Goal: Task Accomplishment & Management: Use online tool/utility

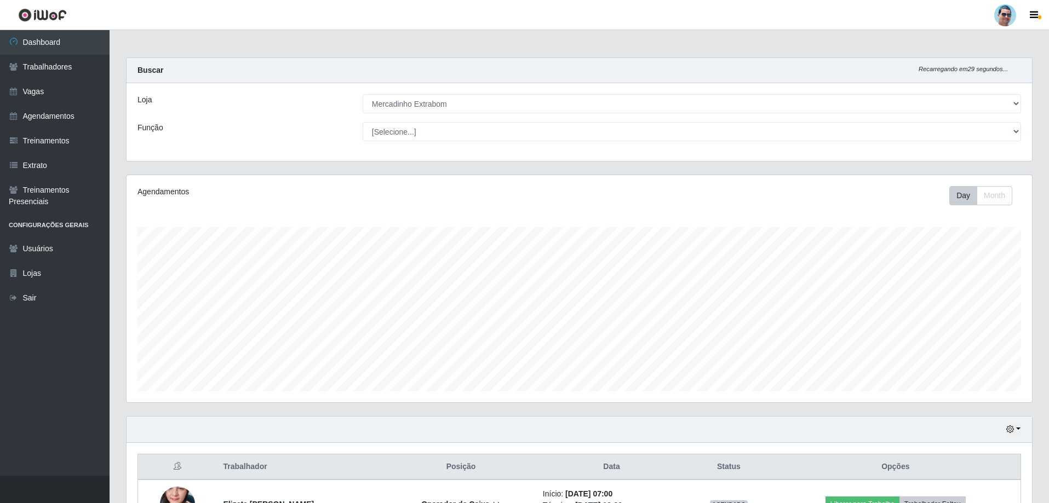
select select "175"
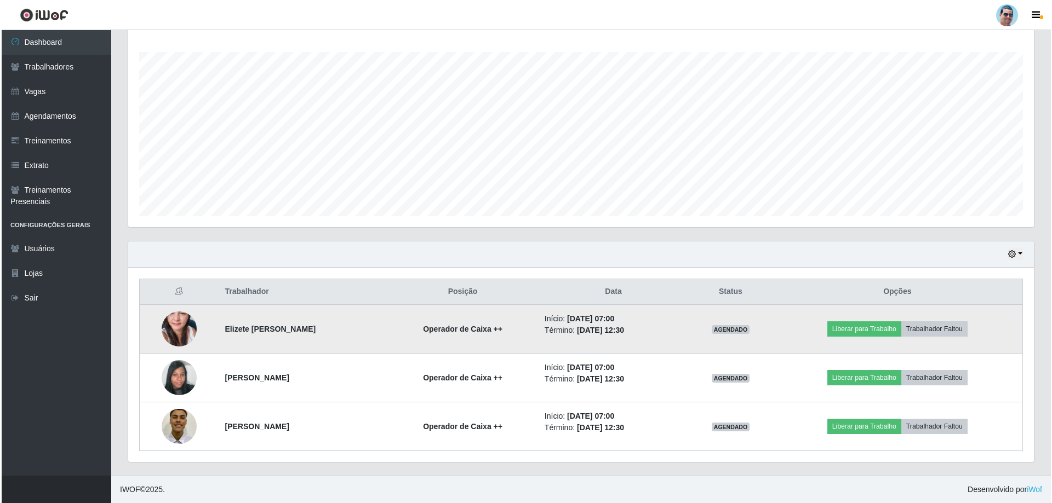
scroll to position [227, 905]
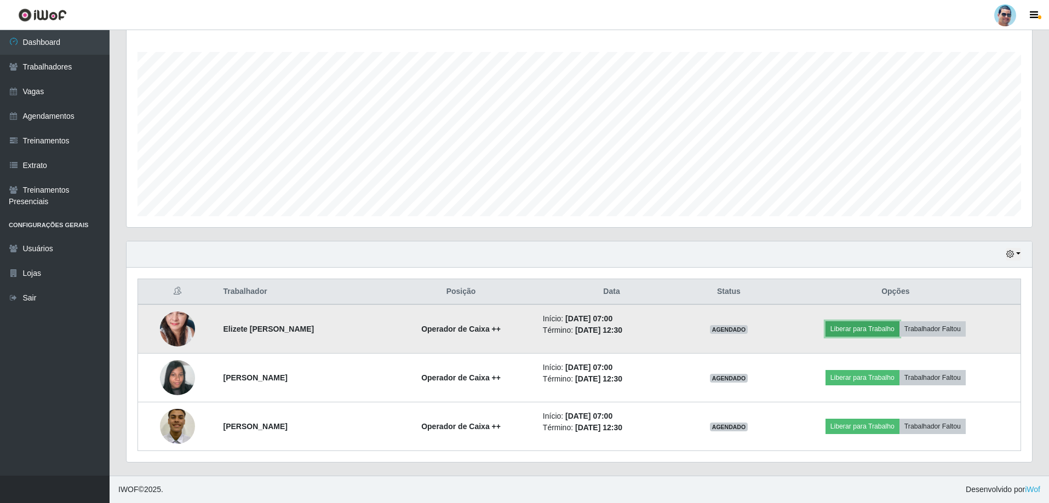
click at [844, 325] on button "Liberar para Trabalho" at bounding box center [862, 328] width 74 height 15
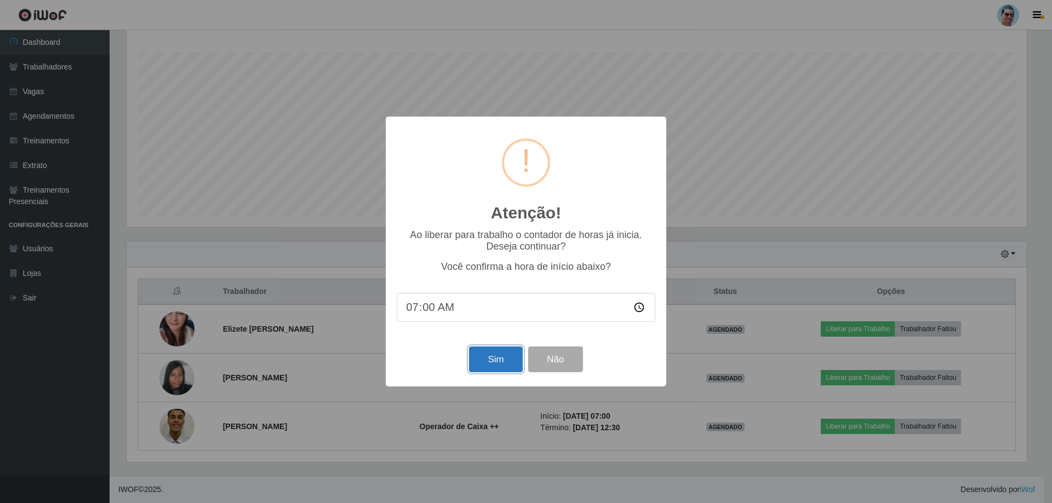
click at [511, 366] on button "Sim" at bounding box center [495, 360] width 53 height 26
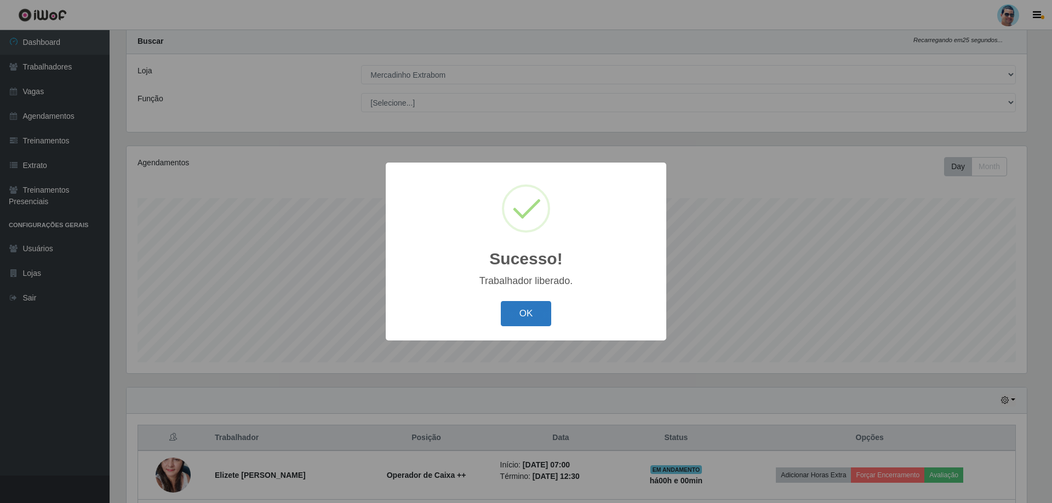
click at [538, 317] on button "OK" at bounding box center [526, 314] width 51 height 26
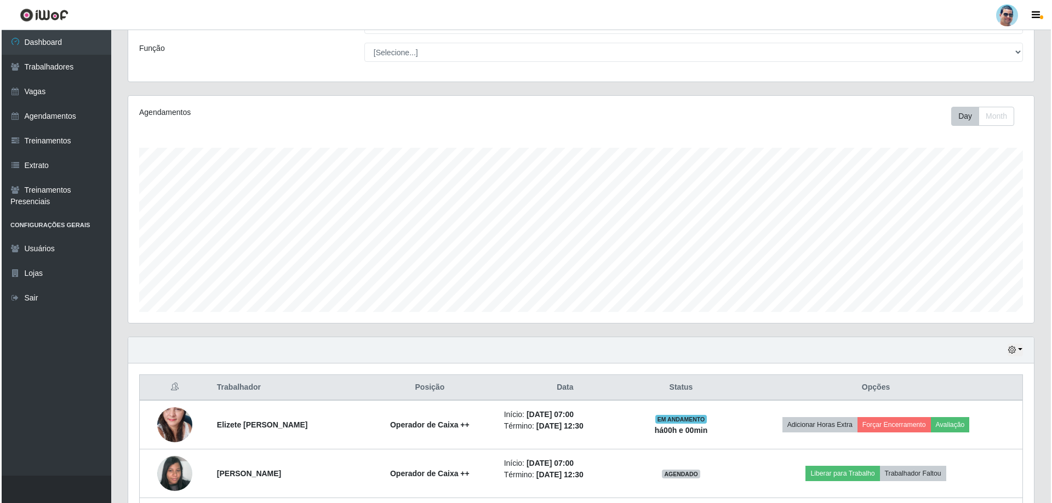
scroll to position [139, 0]
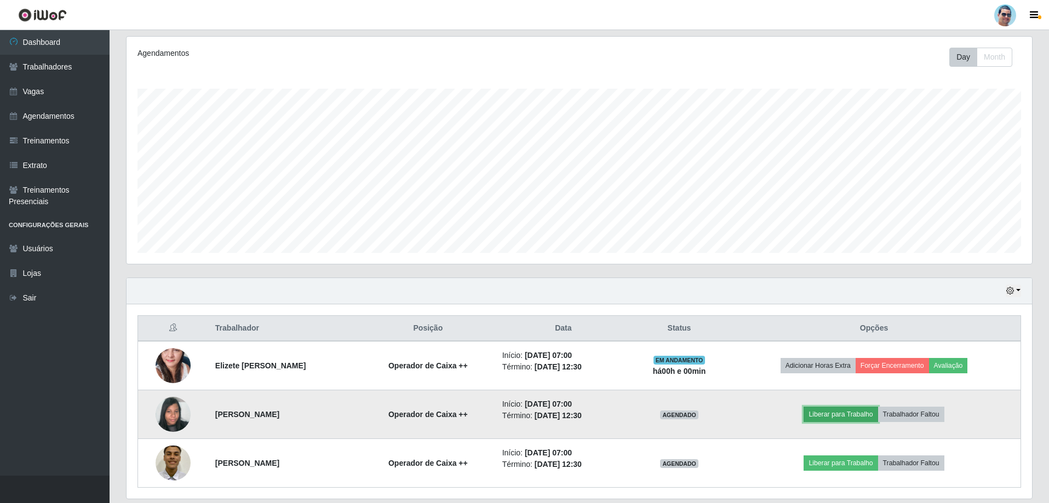
click at [829, 420] on button "Liberar para Trabalho" at bounding box center [840, 414] width 74 height 15
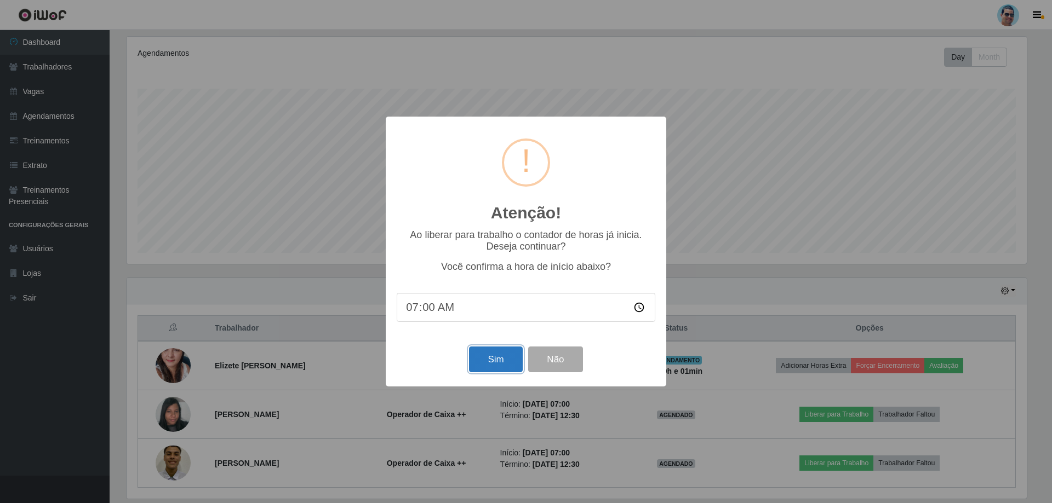
click at [500, 372] on button "Sim" at bounding box center [495, 360] width 53 height 26
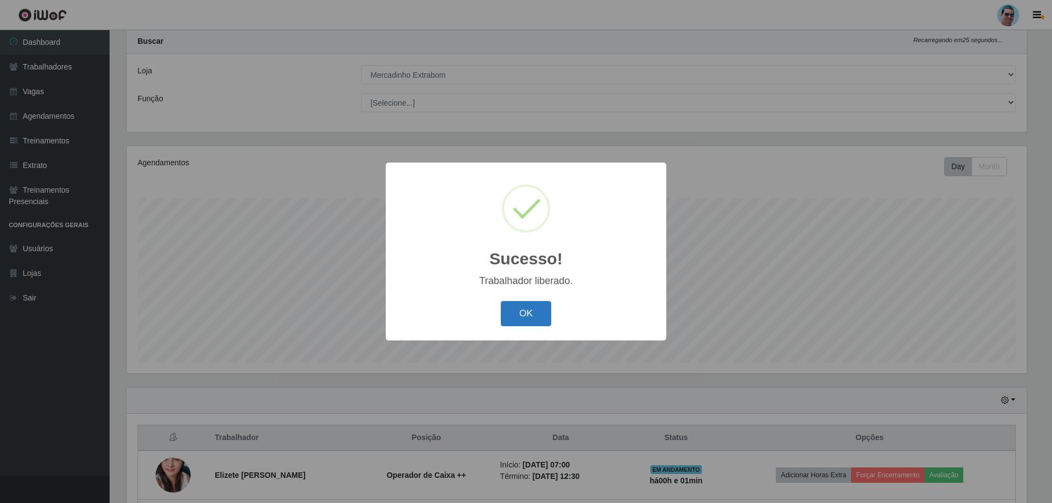
click at [531, 308] on button "OK" at bounding box center [526, 314] width 51 height 26
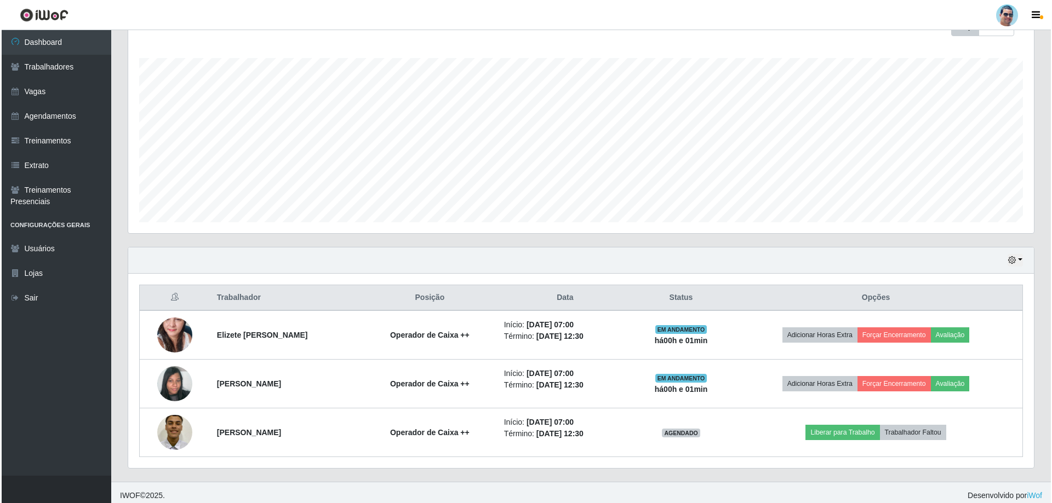
scroll to position [175, 0]
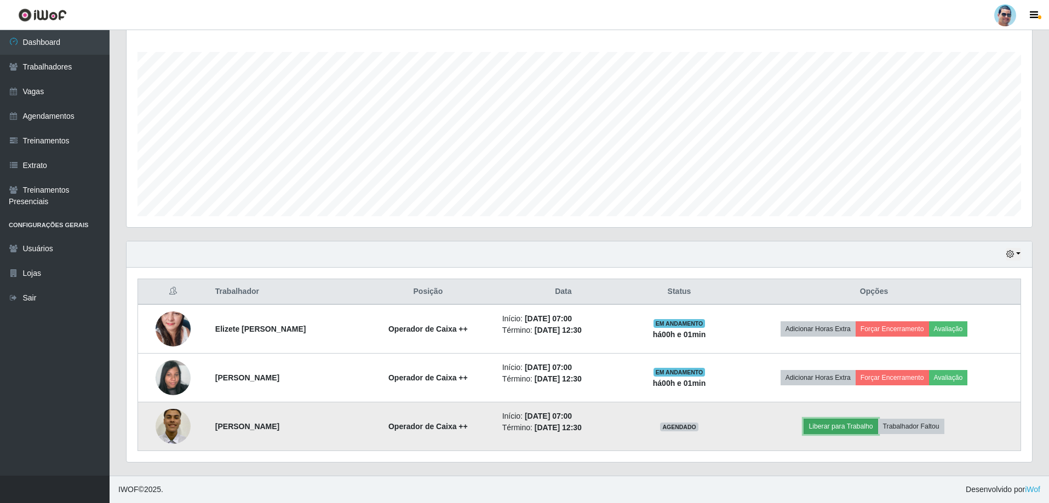
click at [828, 427] on button "Liberar para Trabalho" at bounding box center [840, 426] width 74 height 15
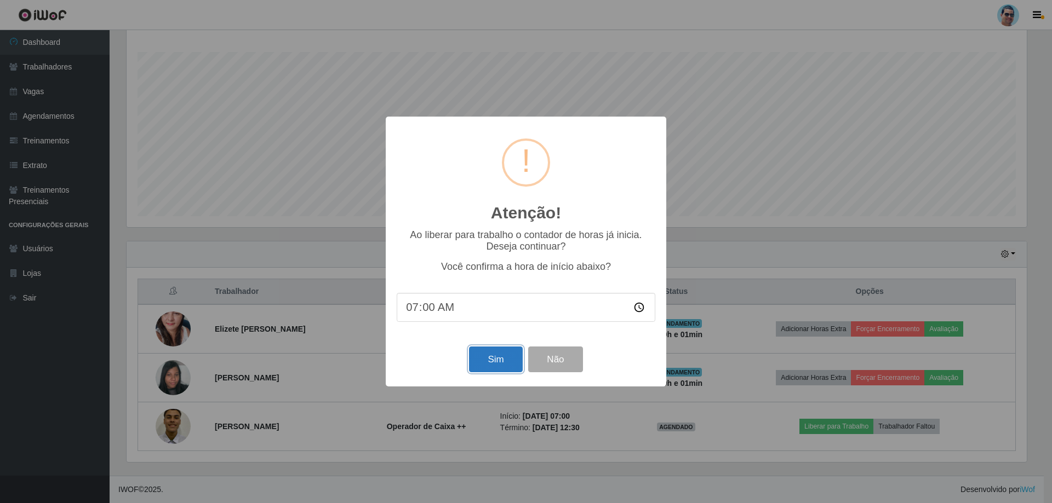
click at [491, 369] on button "Sim" at bounding box center [495, 360] width 53 height 26
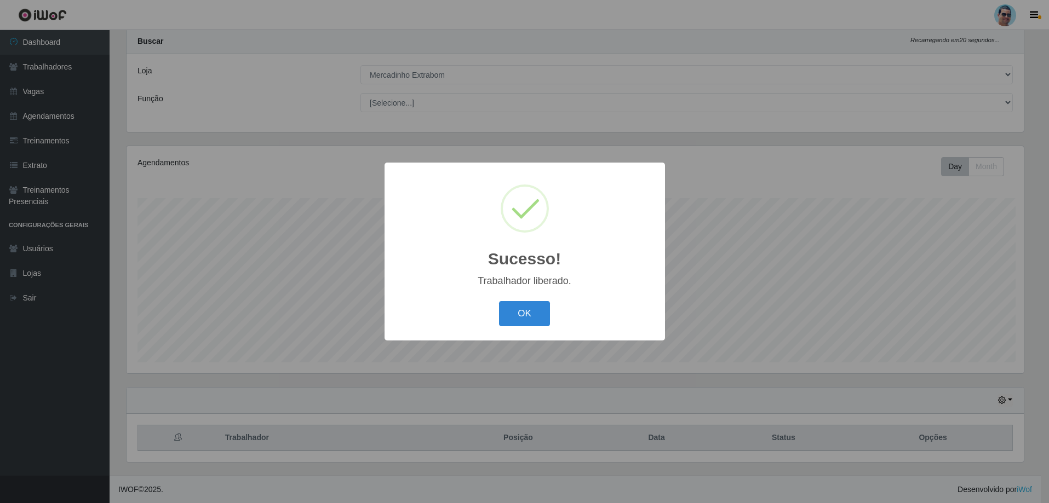
scroll to position [0, 0]
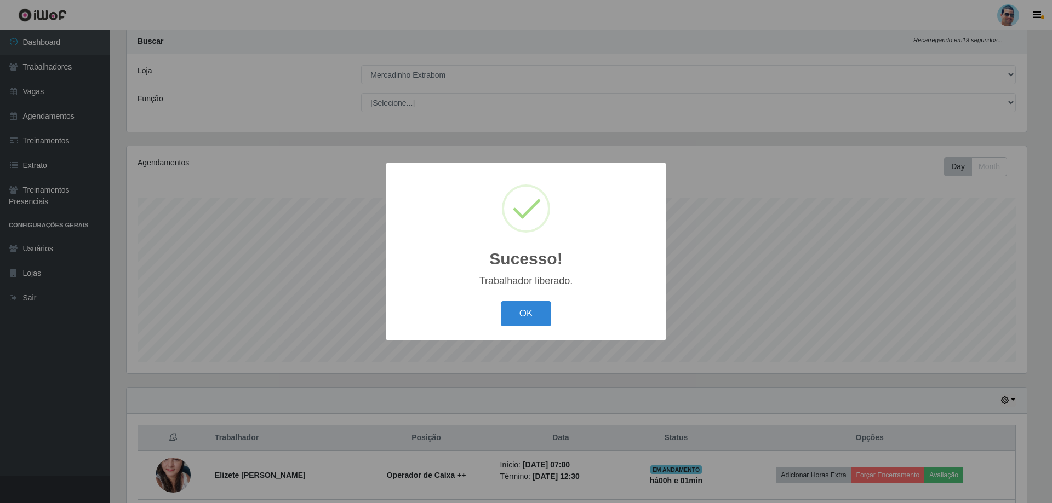
click at [501, 301] on button "OK" at bounding box center [526, 314] width 51 height 26
